Goal: Task Accomplishment & Management: Manage account settings

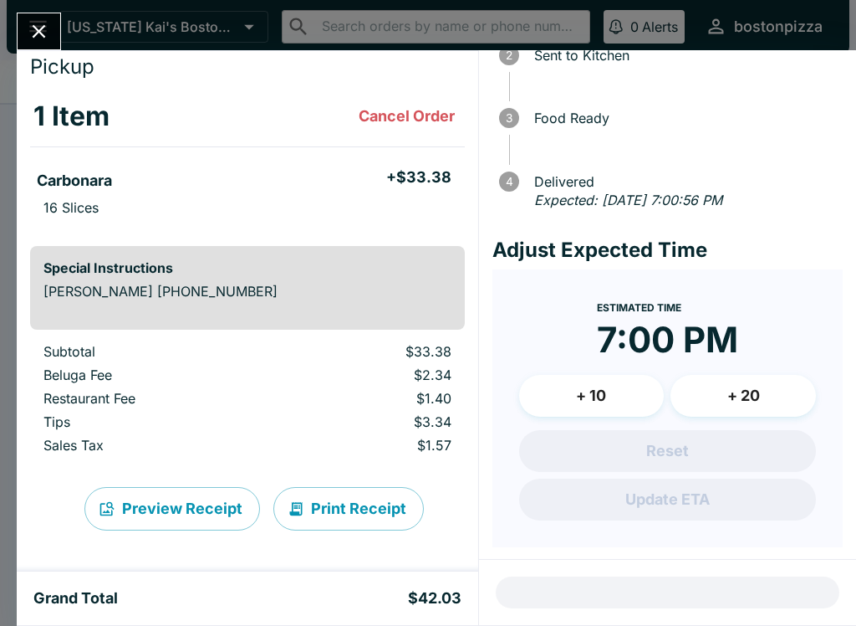
scroll to position [120, 0]
click at [36, 23] on icon "Close" at bounding box center [39, 31] width 23 height 23
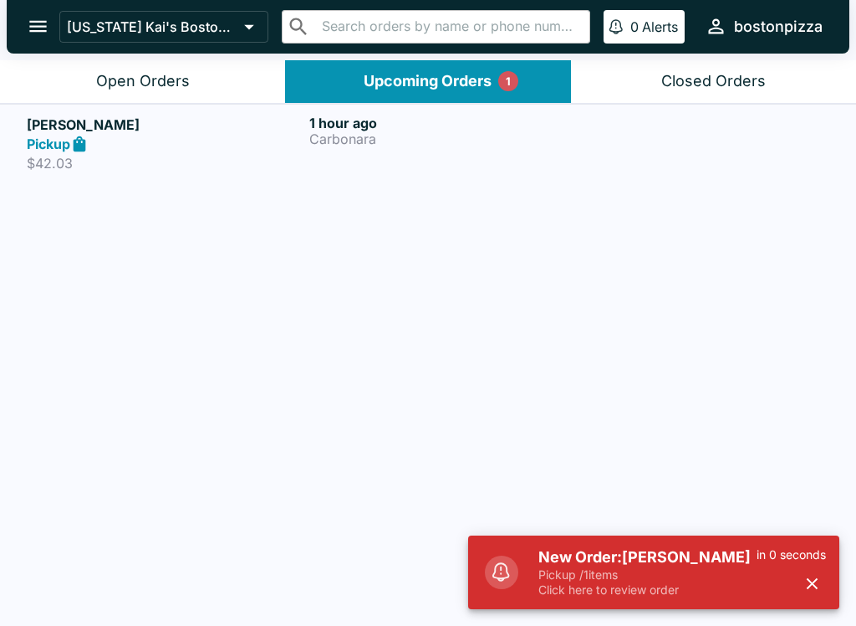
click at [118, 140] on div "Pickup" at bounding box center [165, 144] width 276 height 19
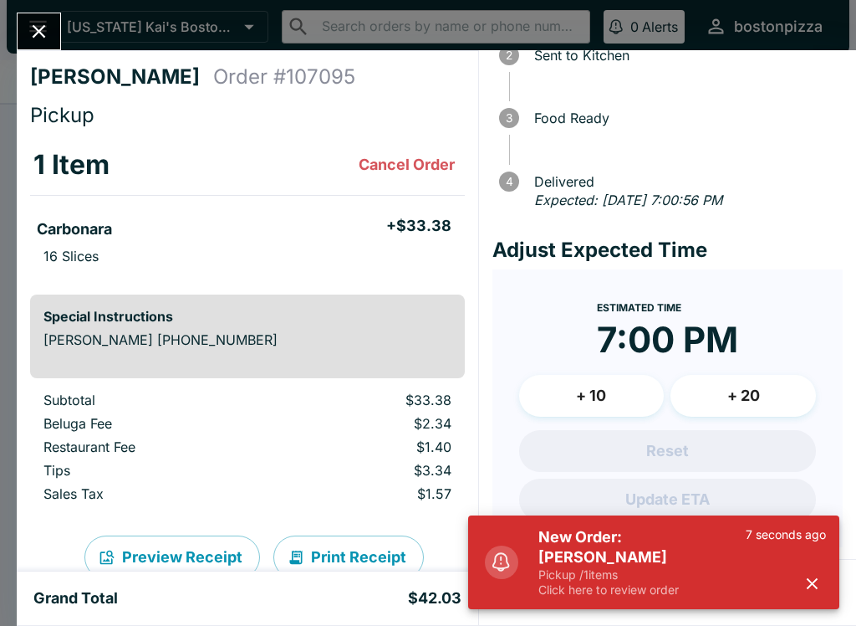
scroll to position [120, 0]
click at [23, 18] on button "Close" at bounding box center [39, 31] width 43 height 36
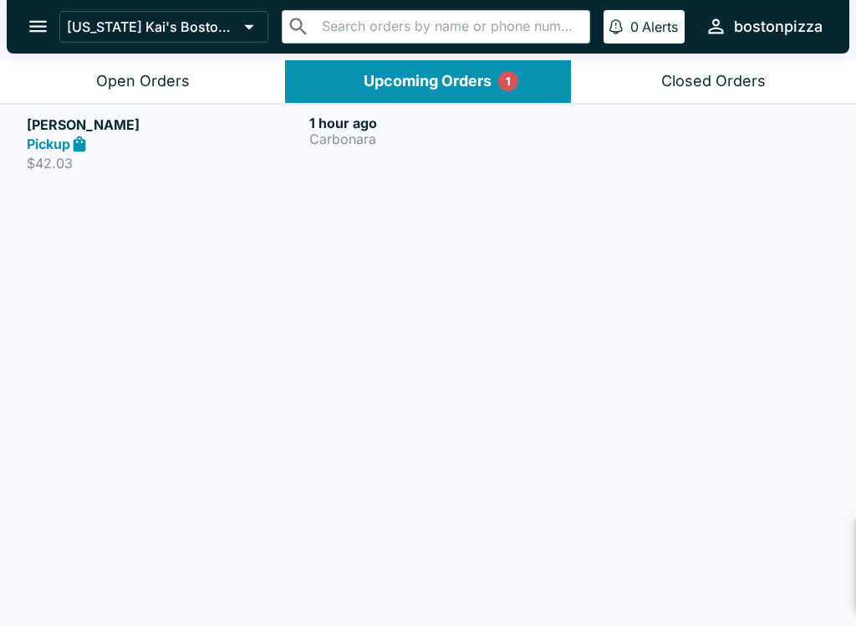
click at [404, 79] on div "Upcoming Orders 1" at bounding box center [428, 81] width 128 height 19
click at [130, 81] on div "Open Orders" at bounding box center [143, 81] width 94 height 19
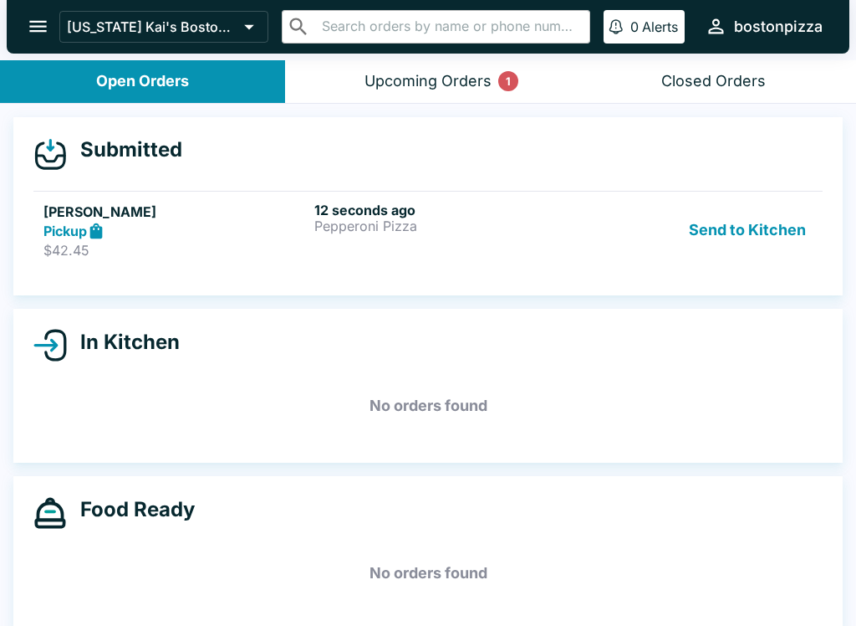
click at [140, 233] on div "Pickup" at bounding box center [175, 231] width 264 height 19
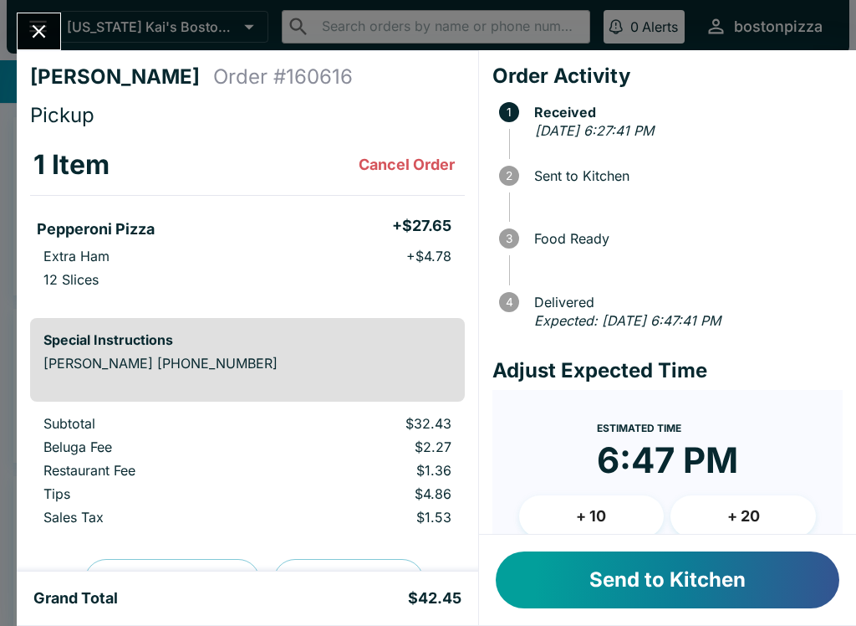
click at [658, 606] on button "Send to Kitchen" at bounding box center [668, 579] width 344 height 57
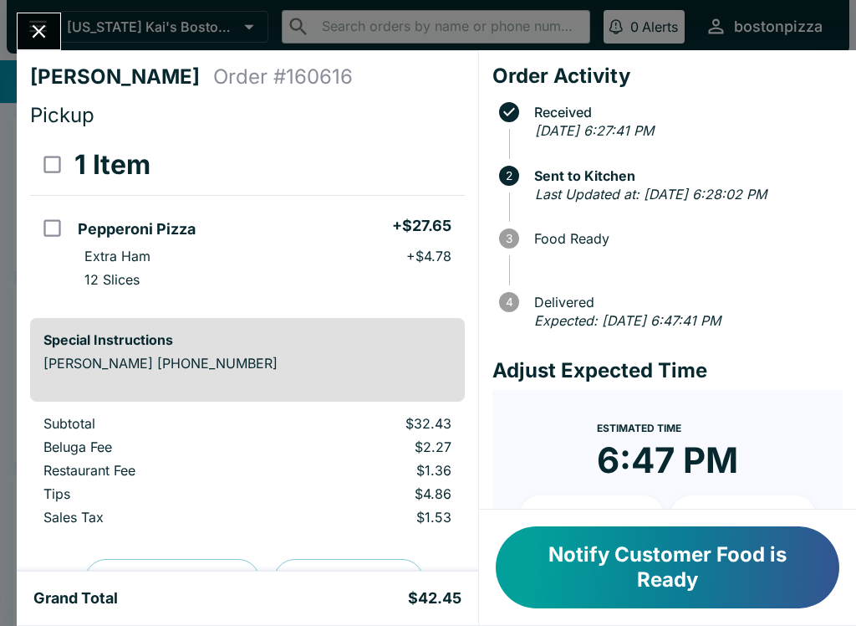
click at [23, 44] on button "Close" at bounding box center [39, 31] width 43 height 36
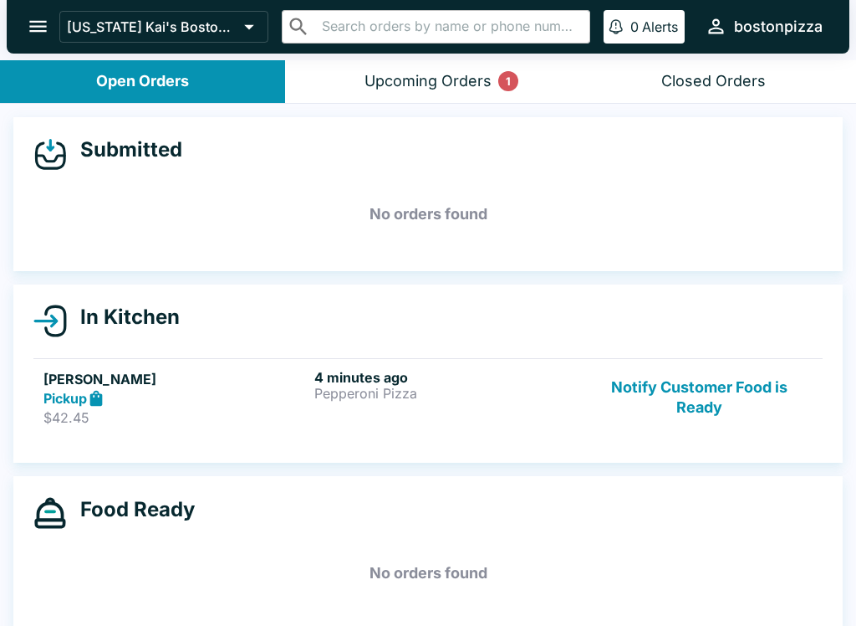
click at [420, 64] on button "Upcoming Orders 1" at bounding box center [427, 81] width 285 height 43
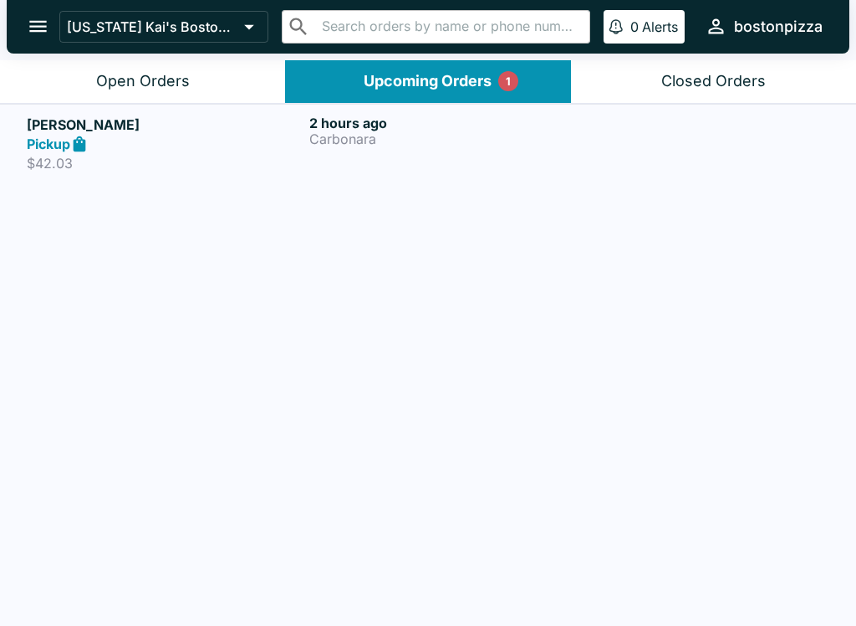
click at [156, 124] on h5 "[PERSON_NAME]" at bounding box center [165, 125] width 276 height 20
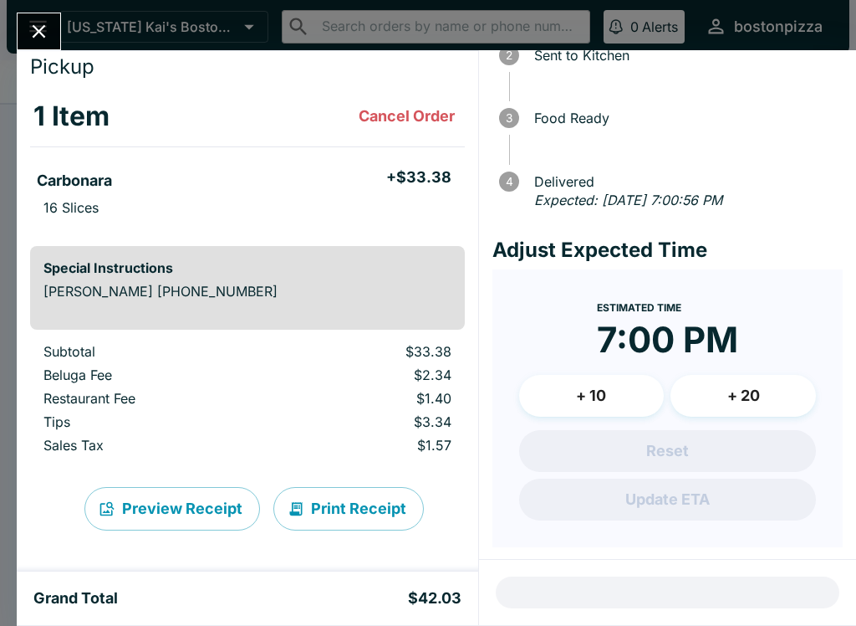
scroll to position [120, 0]
click at [39, 25] on icon "Close" at bounding box center [39, 31] width 23 height 23
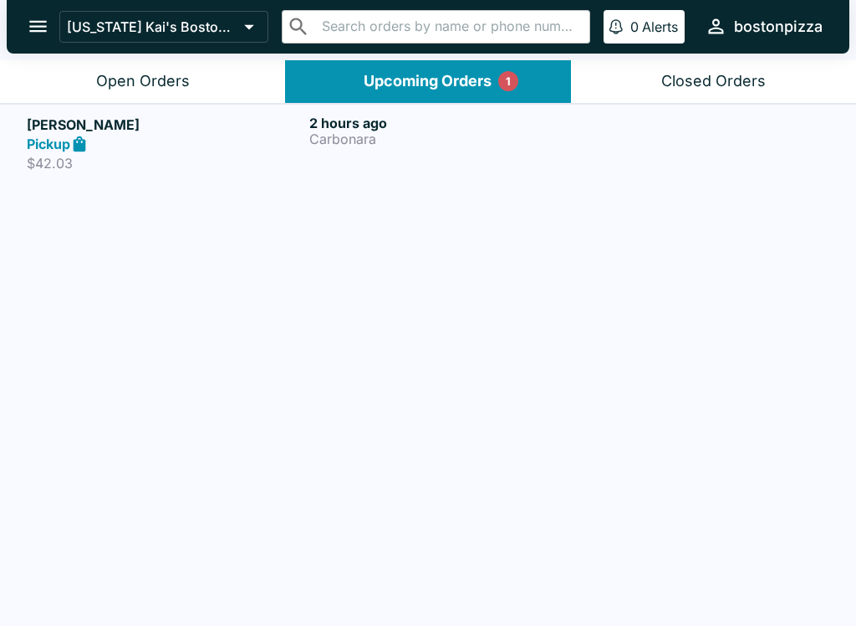
click at [125, 85] on div "Open Orders" at bounding box center [143, 81] width 94 height 19
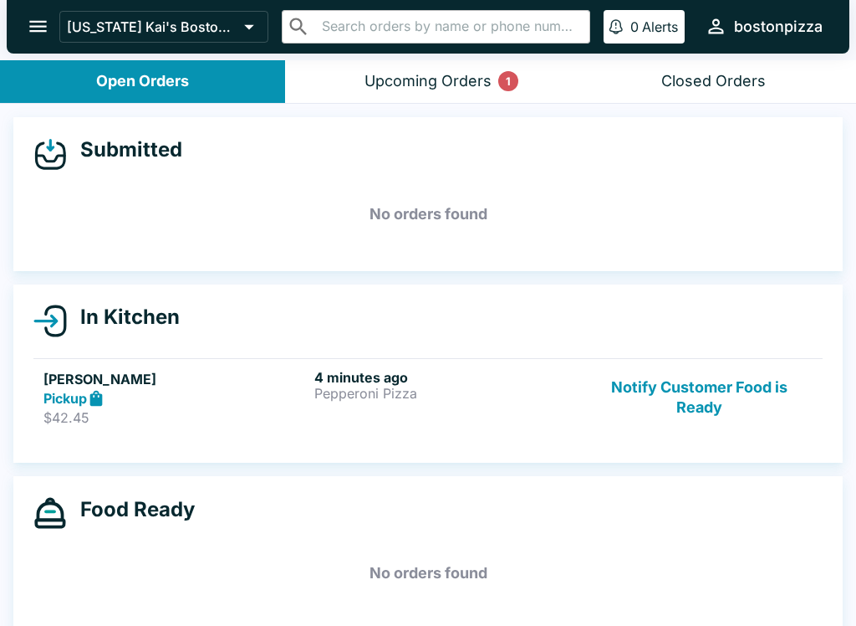
click at [472, 91] on button "Upcoming Orders 1" at bounding box center [427, 81] width 285 height 43
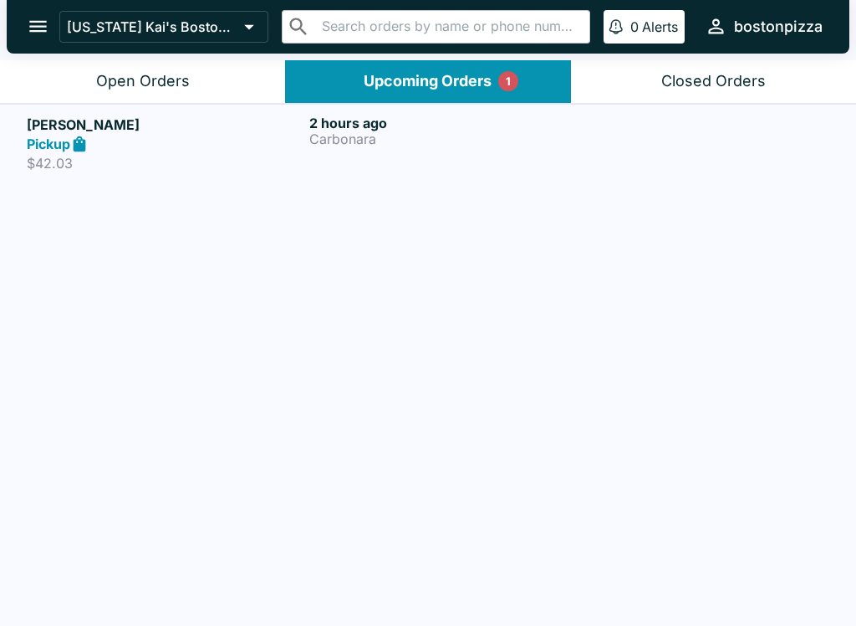
click at [225, 62] on button "Open Orders" at bounding box center [142, 81] width 285 height 43
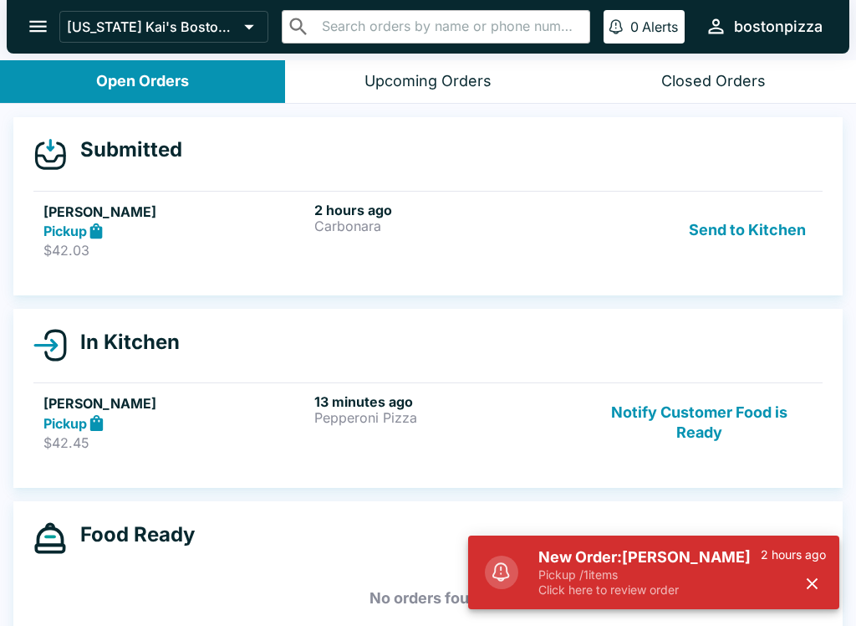
click at [733, 230] on button "Send to Kitchen" at bounding box center [748, 231] width 130 height 58
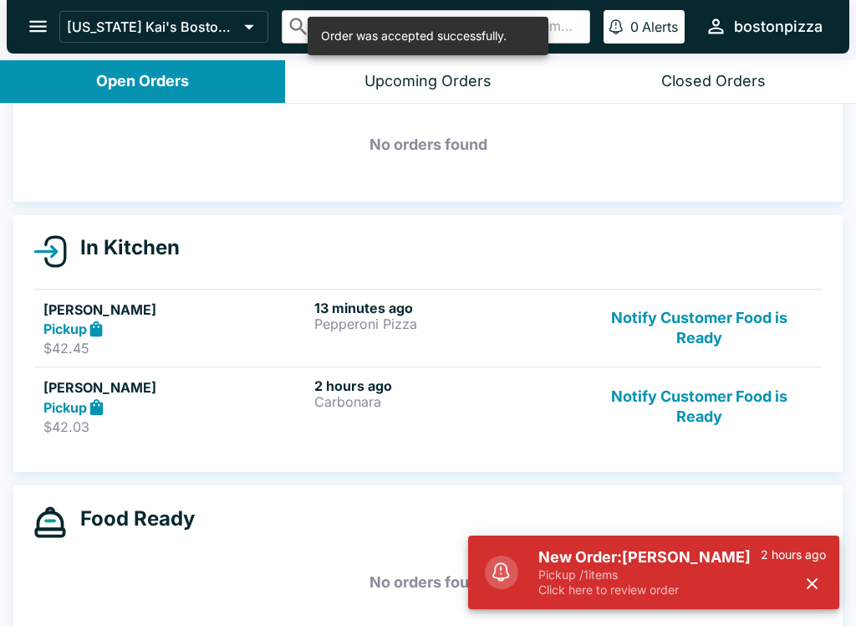
click at [691, 404] on button "Notify Customer Food is Ready" at bounding box center [699, 406] width 227 height 58
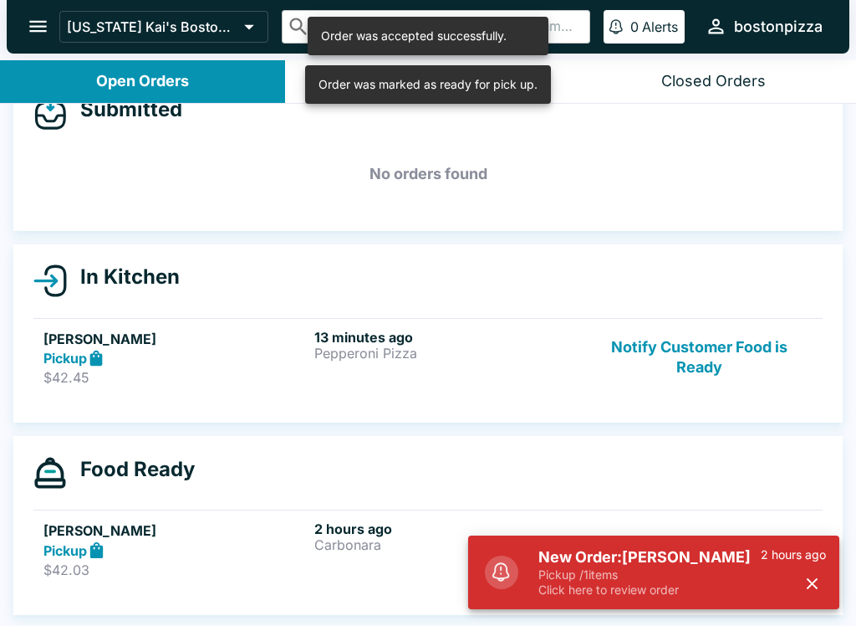
scroll to position [3, 0]
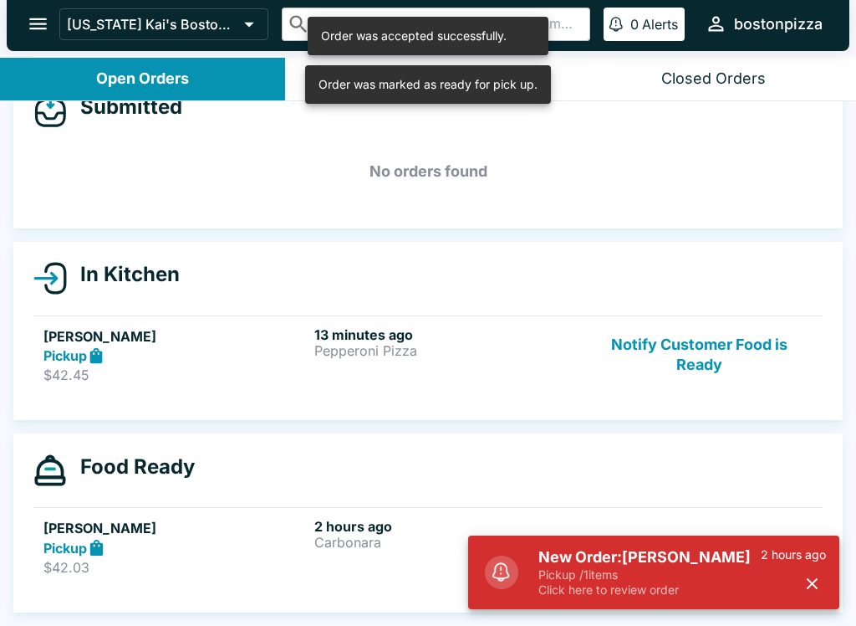
click at [813, 578] on icon "button" at bounding box center [812, 583] width 19 height 19
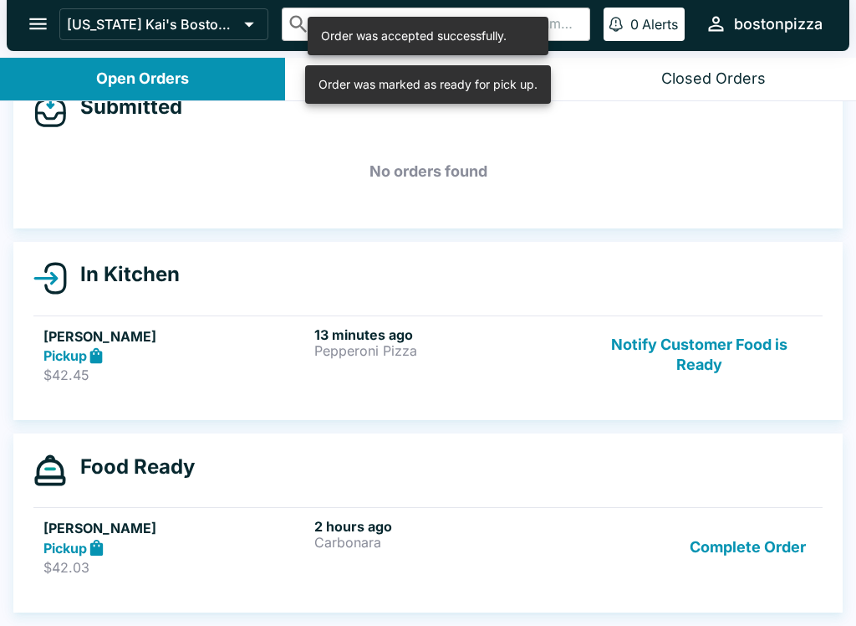
click at [750, 561] on button "Complete Order" at bounding box center [748, 547] width 130 height 58
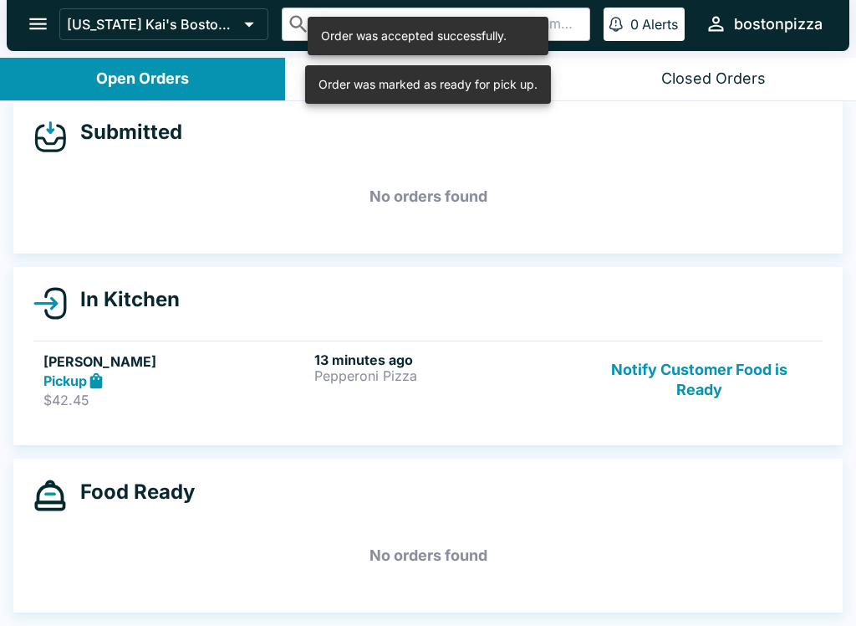
scroll to position [15, 0]
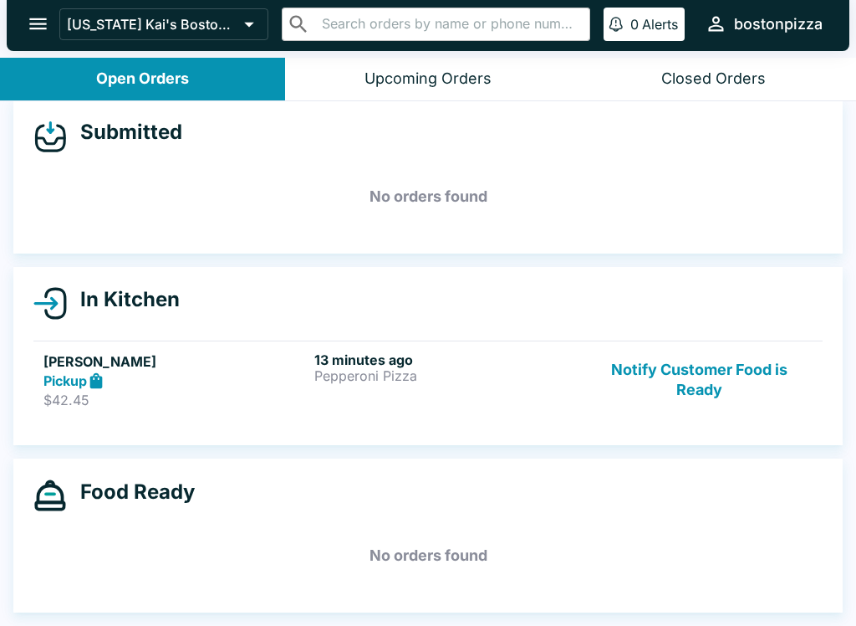
click at [669, 381] on button "Notify Customer Food is Ready" at bounding box center [699, 380] width 227 height 58
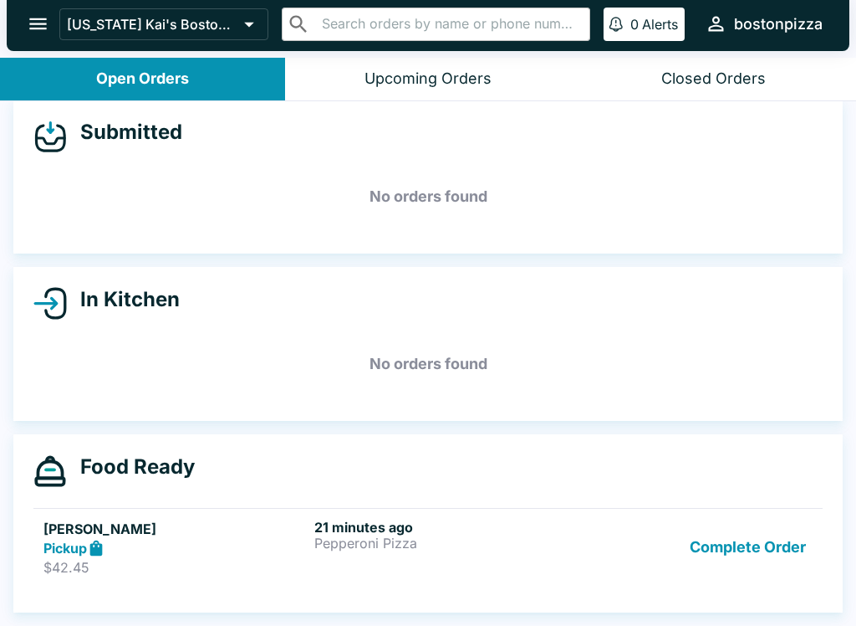
click at [736, 540] on button "Complete Order" at bounding box center [748, 548] width 130 height 58
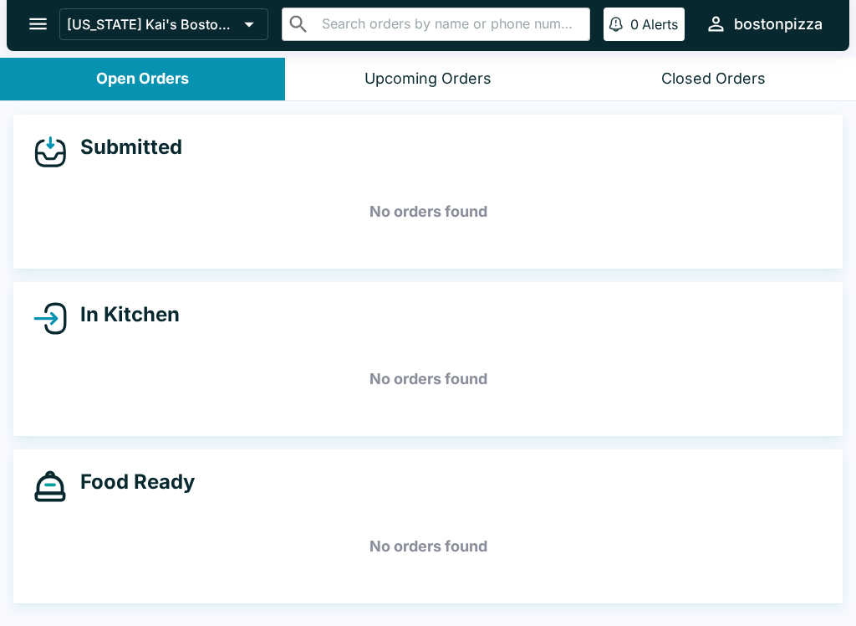
scroll to position [0, 0]
